Goal: Transaction & Acquisition: Purchase product/service

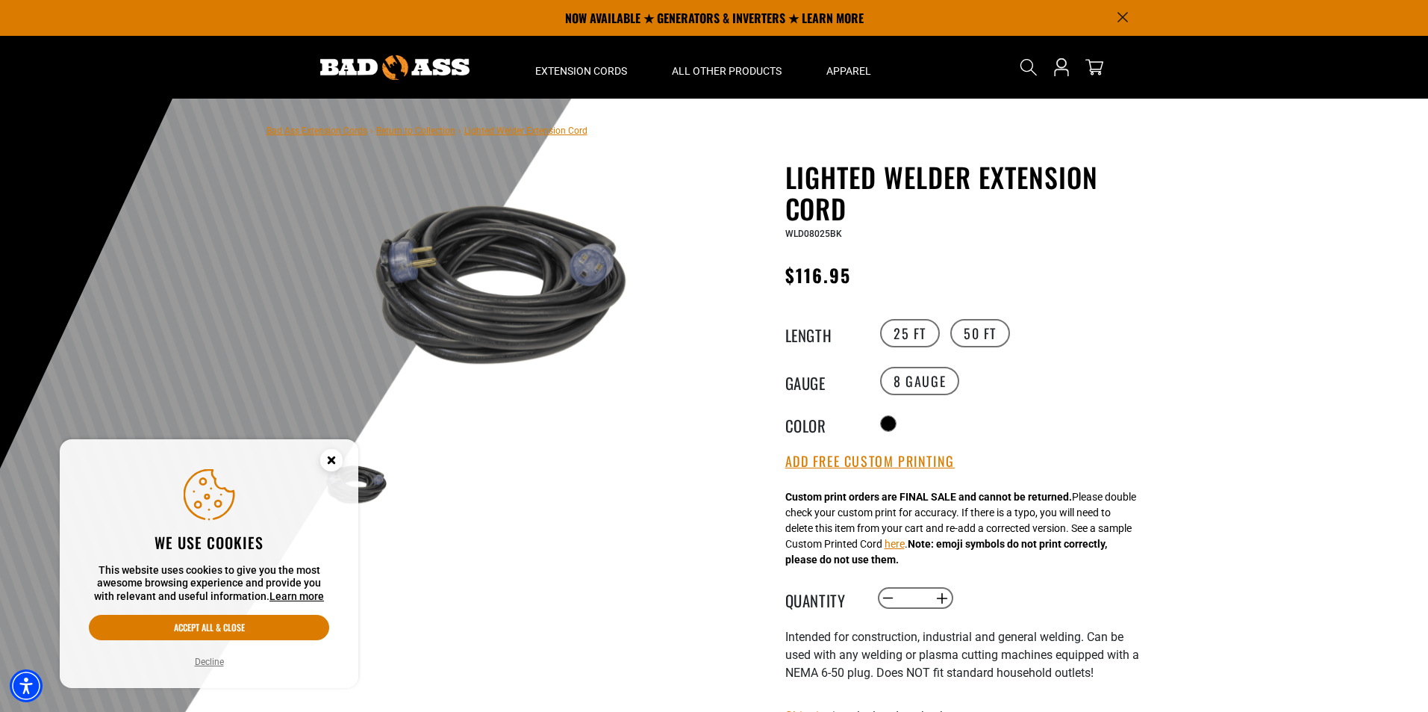
click at [330, 461] on icon "Close this option" at bounding box center [331, 459] width 5 height 5
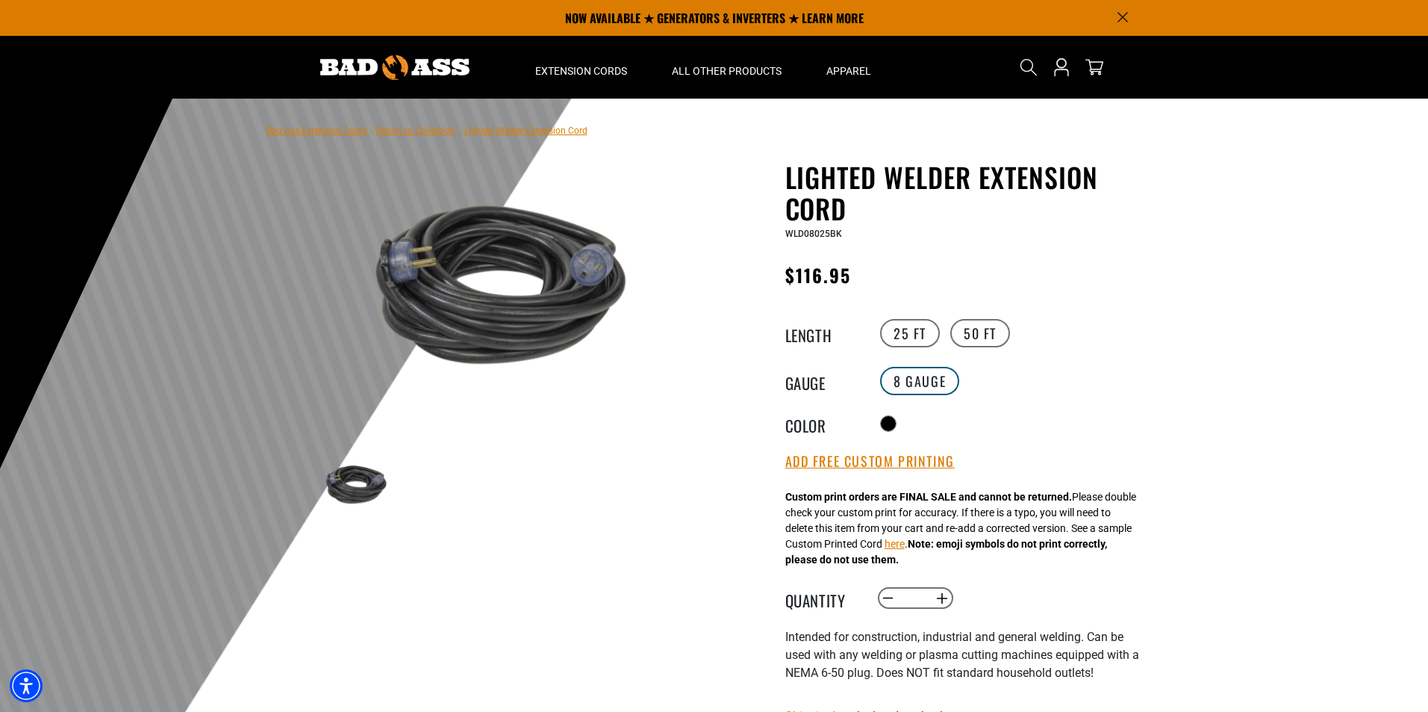
click at [931, 388] on label "8 Gauge" at bounding box center [919, 381] width 79 height 28
click at [906, 376] on label "8 Gauge" at bounding box center [919, 381] width 79 height 28
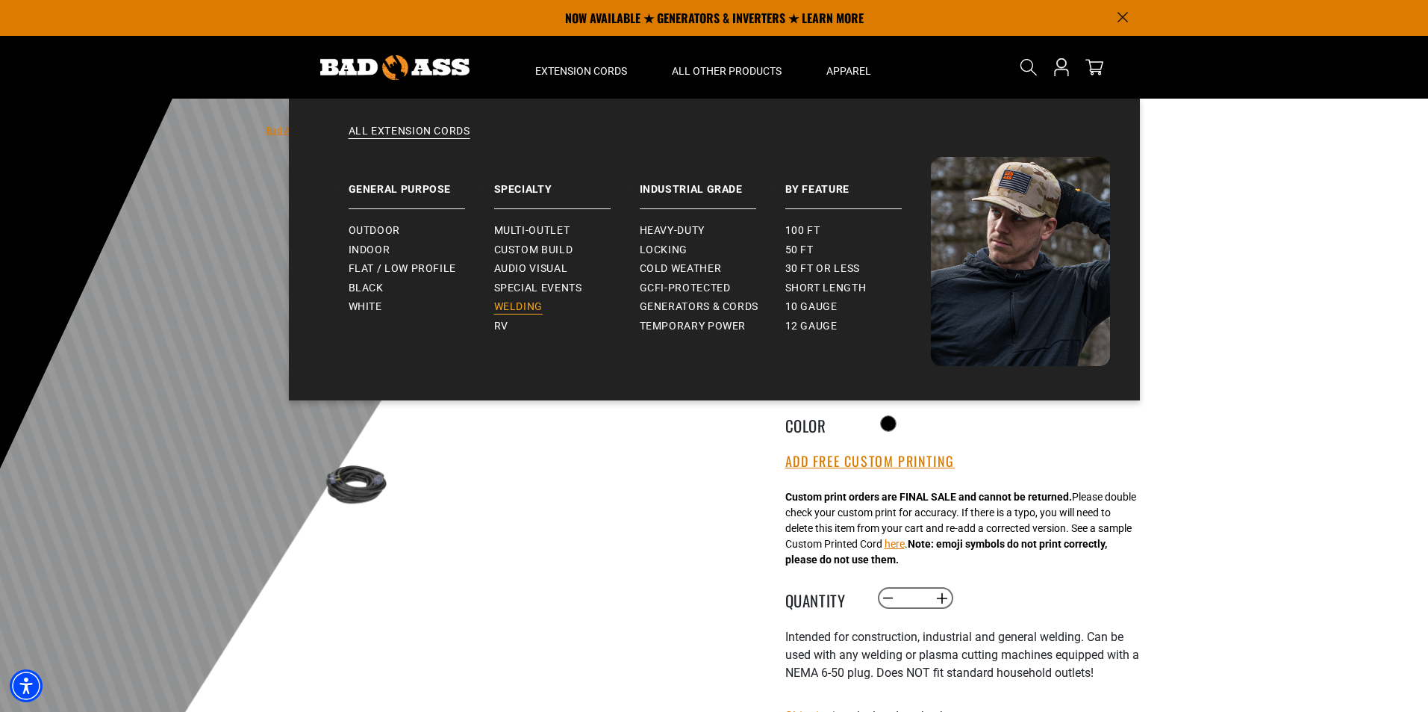
click at [534, 301] on span "Welding" at bounding box center [518, 306] width 49 height 13
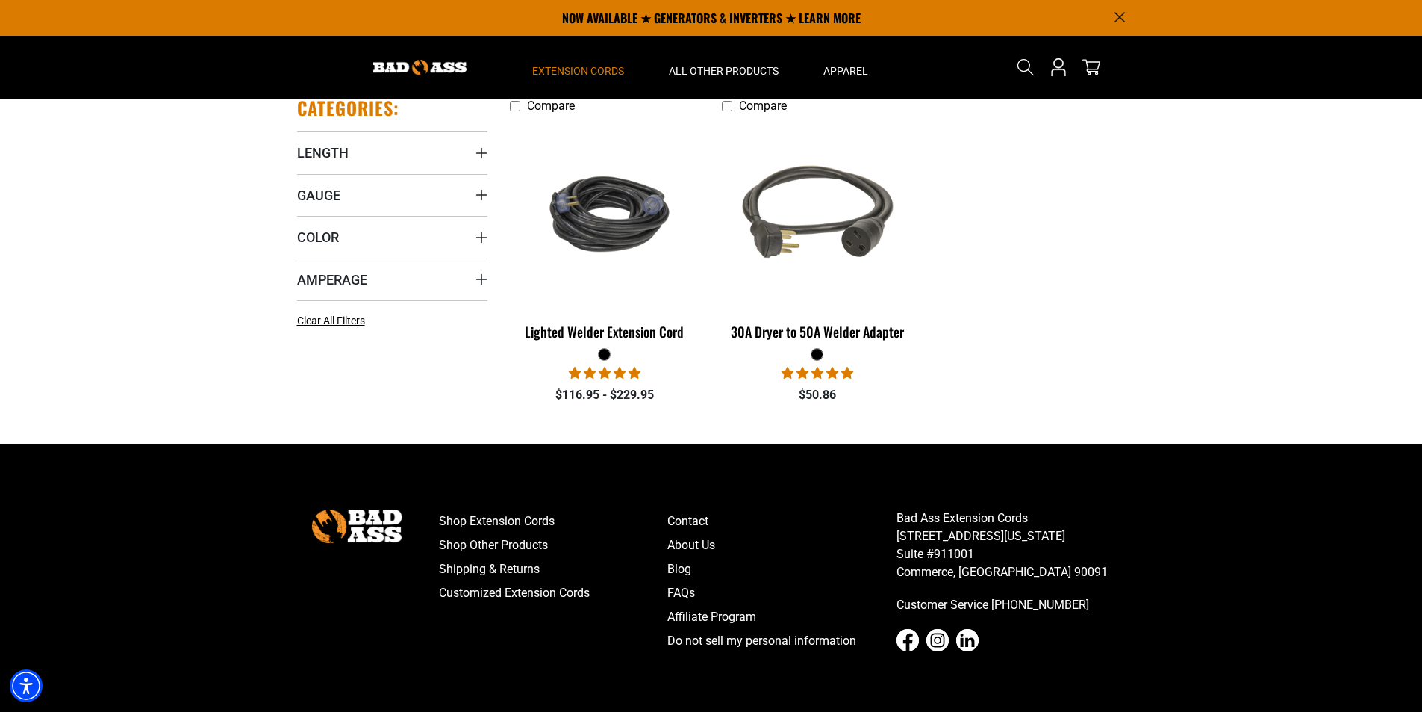
scroll to position [299, 0]
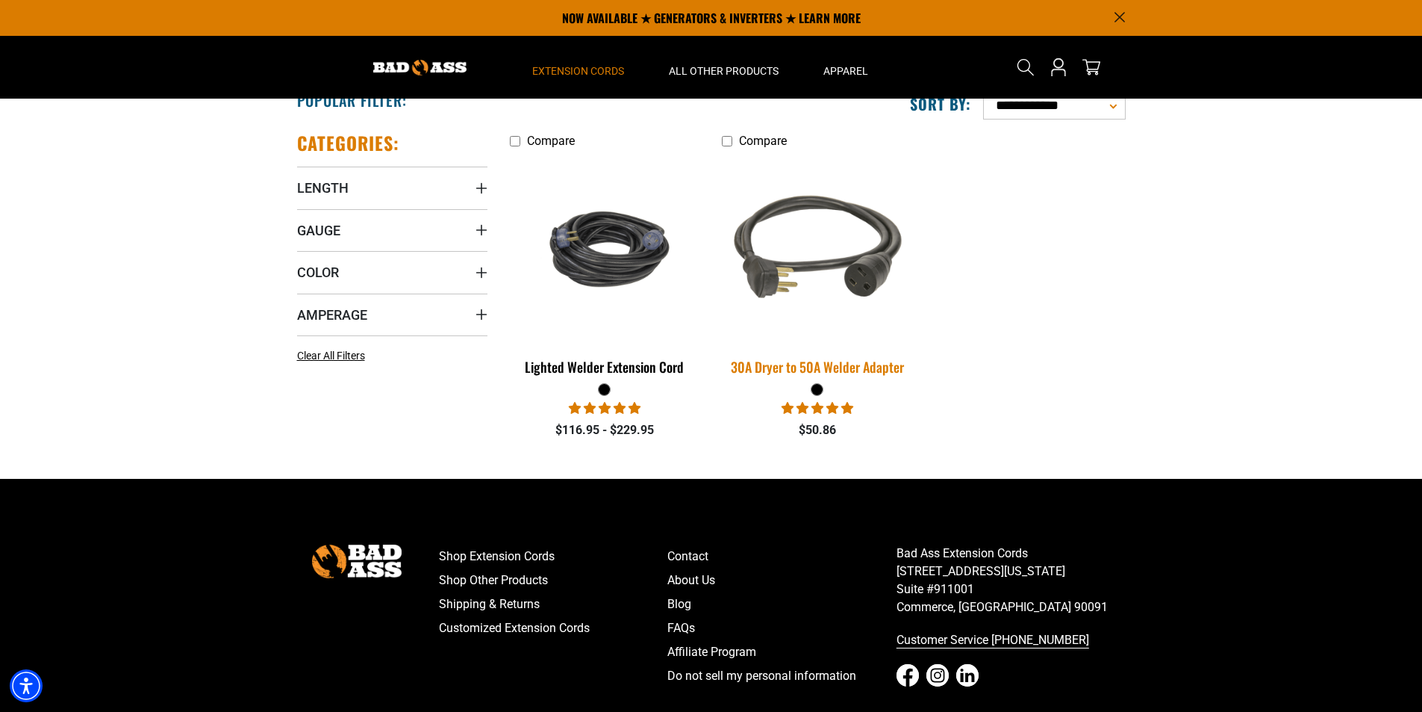
click at [797, 265] on img at bounding box center [817, 248] width 209 height 191
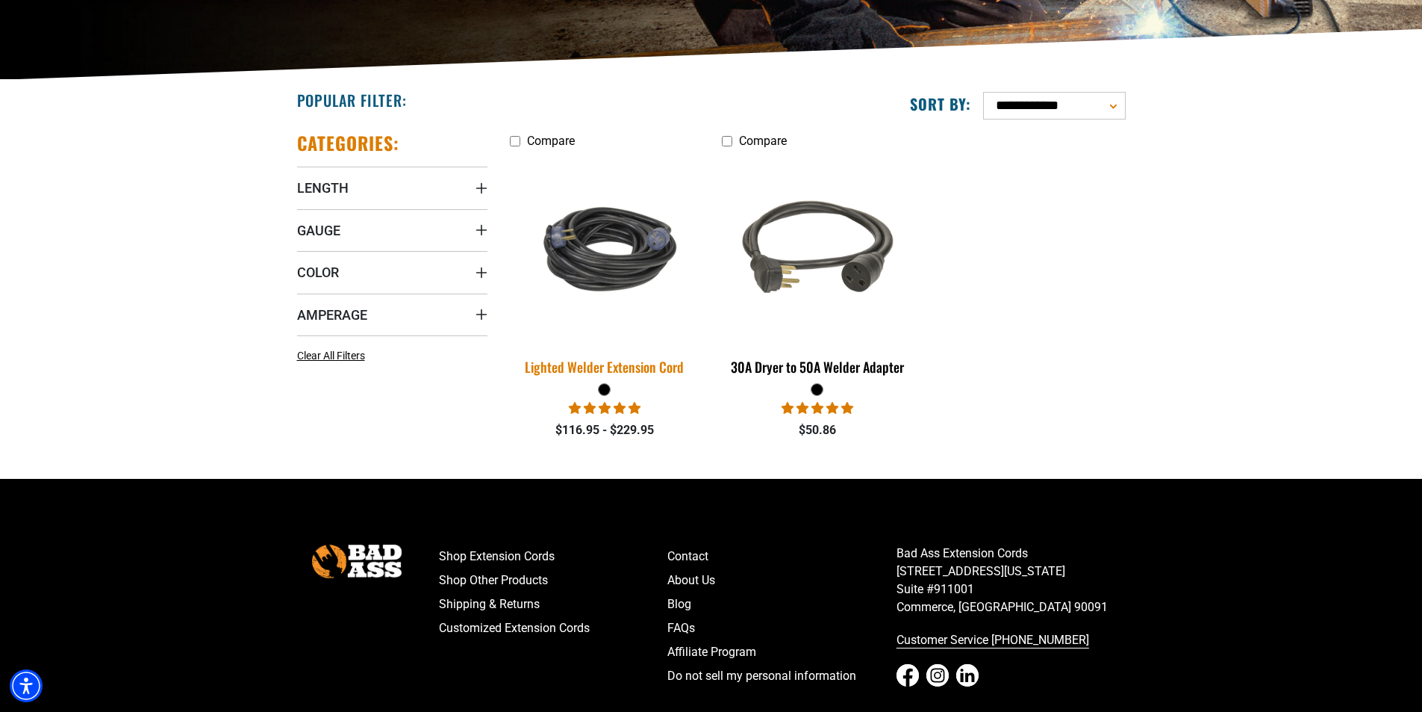
click at [608, 271] on img at bounding box center [604, 249] width 209 height 128
